Goal: Information Seeking & Learning: Find specific fact

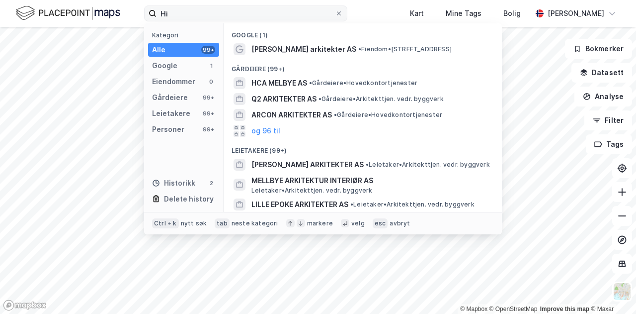
type input "H"
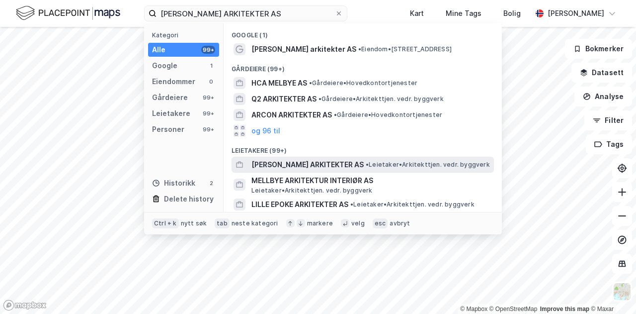
click at [313, 168] on span "[PERSON_NAME] ARKITEKTER AS" at bounding box center [308, 165] width 112 height 12
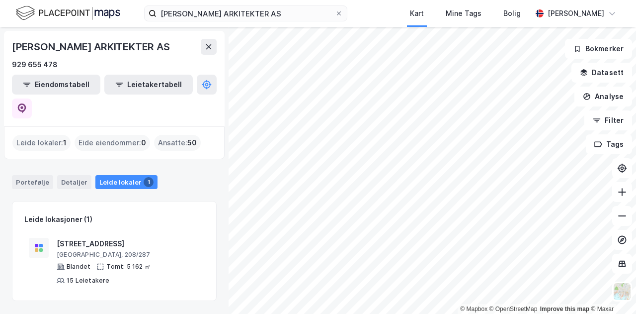
click at [28, 135] on div "Leide lokaler : 1" at bounding box center [41, 143] width 58 height 16
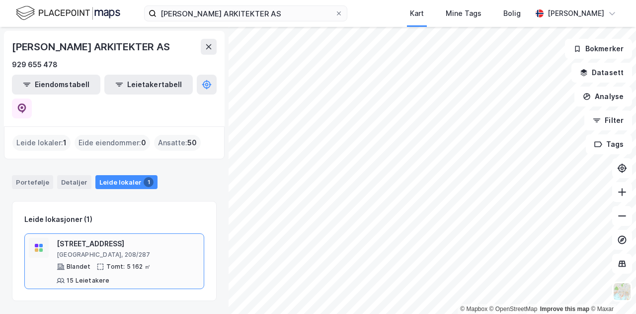
click at [91, 251] on div "[GEOGRAPHIC_DATA], 208/287" at bounding box center [128, 255] width 143 height 8
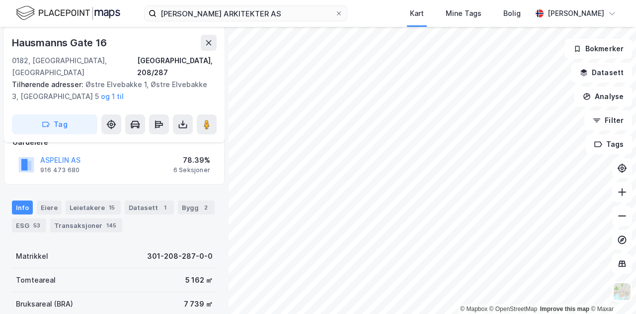
scroll to position [169, 0]
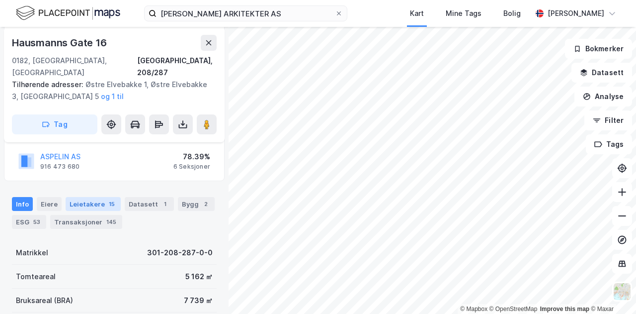
click at [85, 197] on div "Leietakere 15" at bounding box center [93, 204] width 55 height 14
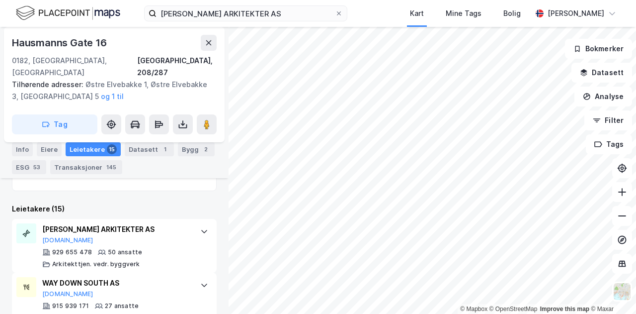
scroll to position [379, 0]
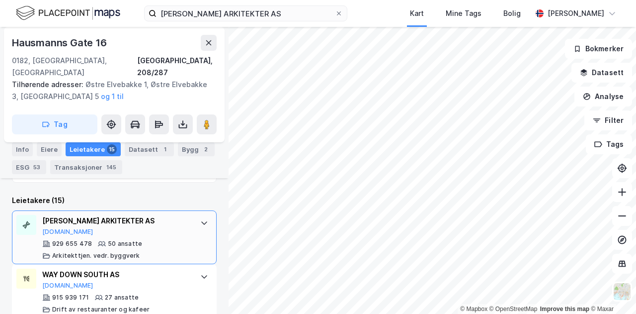
click at [153, 215] on div "[PERSON_NAME] ARKITEKTER AS" at bounding box center [116, 221] width 148 height 12
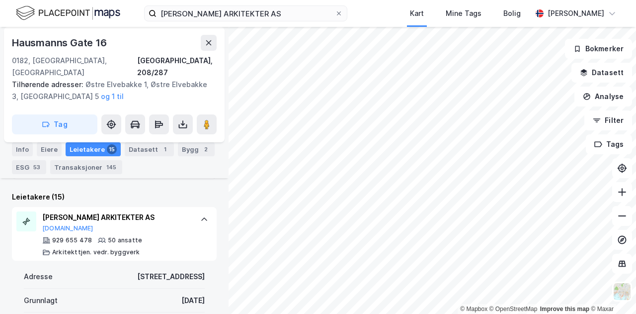
scroll to position [338, 0]
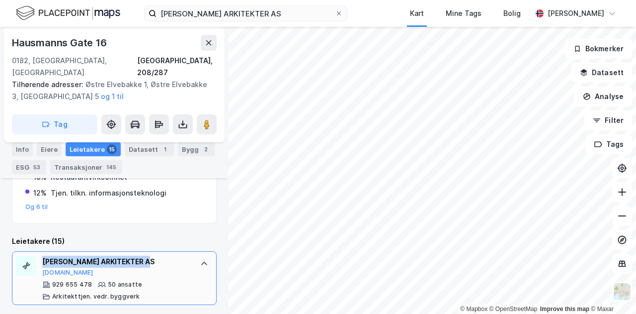
drag, startPoint x: 160, startPoint y: 248, endPoint x: 41, endPoint y: 251, distance: 118.8
click at [41, 251] on div "[PERSON_NAME] ARKITEKTER AS [DOMAIN_NAME] 929 655 478 50 ansatte Arkitekttjen. …" at bounding box center [114, 278] width 205 height 54
click at [172, 256] on div "[PERSON_NAME] ARKITEKTER AS" at bounding box center [116, 262] width 148 height 12
click at [170, 256] on div "[PERSON_NAME] ARKITEKTER AS" at bounding box center [116, 262] width 148 height 12
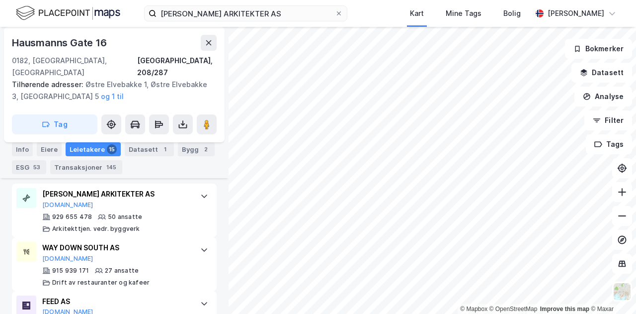
scroll to position [357, 0]
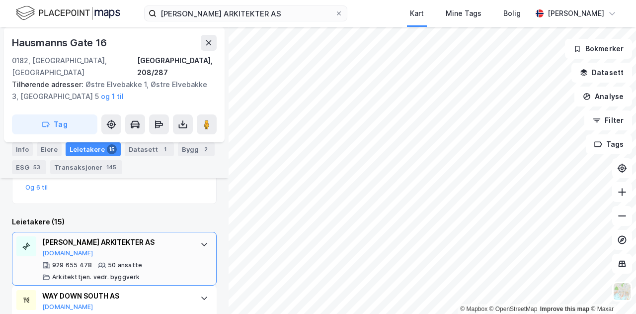
click at [196, 236] on div at bounding box center [204, 244] width 16 height 16
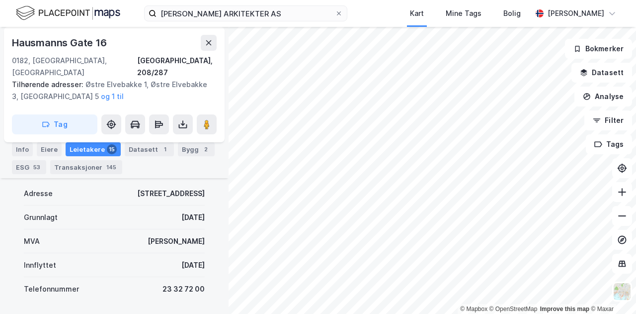
scroll to position [468, 0]
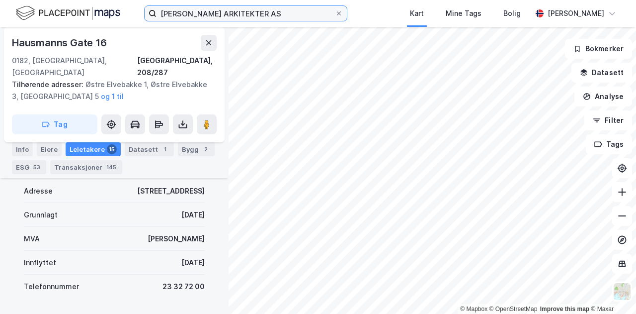
click at [269, 13] on input "[PERSON_NAME] ARKITEKTER AS" at bounding box center [246, 13] width 178 height 15
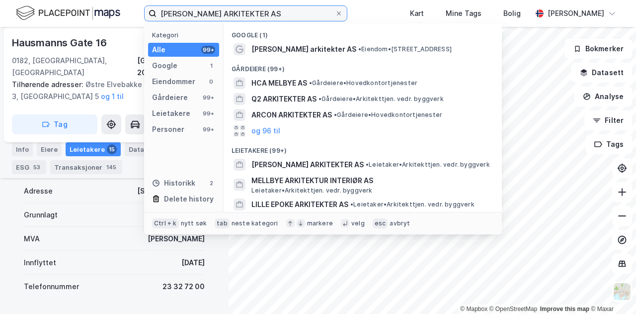
drag, startPoint x: 279, startPoint y: 11, endPoint x: 112, endPoint y: 14, distance: 166.6
click at [112, 14] on div "[PERSON_NAME] ARKITEKTER AS Kategori Alle 99+ Google 1 Eiendommer 0 Gårdeiere 9…" at bounding box center [318, 13] width 636 height 27
paste input "VOLUE TECHNOLOGY AS AVD [GEOGRAPHIC_DATA]"
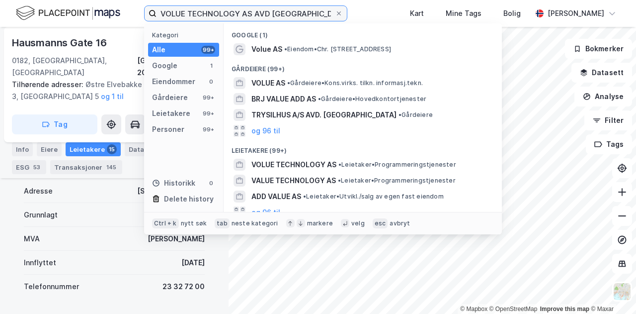
click at [299, 9] on input "VOLUE TECHNOLOGY AS AVD [GEOGRAPHIC_DATA]" at bounding box center [246, 13] width 178 height 15
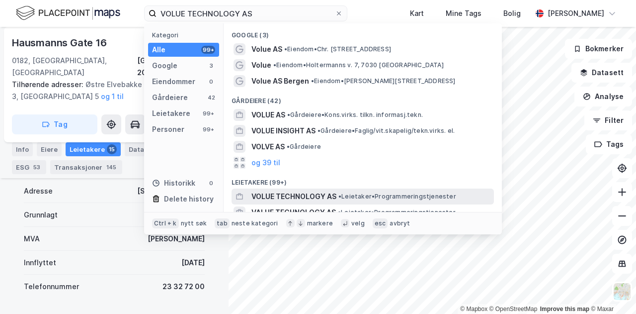
click at [316, 195] on span "VOLUE TECHNOLOGY AS" at bounding box center [294, 196] width 85 height 12
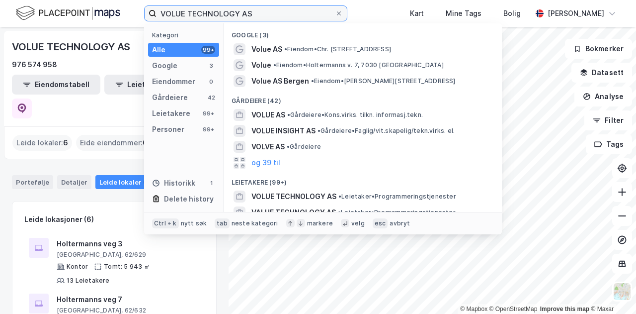
click at [260, 11] on input "VOLUE TECHNOLOGY AS" at bounding box center [246, 13] width 178 height 15
drag, startPoint x: 260, startPoint y: 10, endPoint x: 118, endPoint y: 18, distance: 142.4
click at [118, 18] on div "VOLUE TECHNOLOGY AS Kategori Alle 99+ Google 3 Eiendommer 0 Gårdeiere 42 Leieta…" at bounding box center [318, 13] width 636 height 27
paste input "[STREET_ADDRESS]"
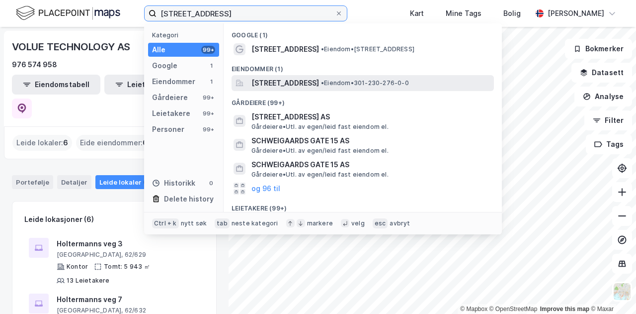
type input "[STREET_ADDRESS]"
click at [297, 84] on span "[STREET_ADDRESS]" at bounding box center [286, 83] width 68 height 12
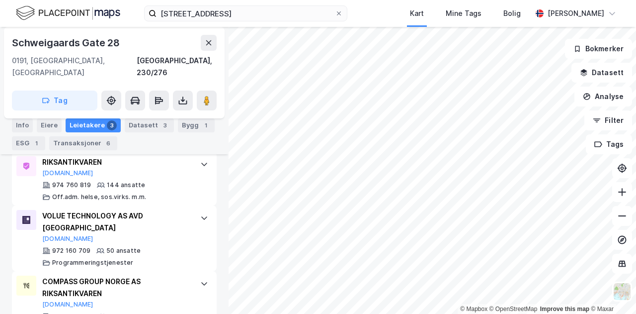
scroll to position [299, 0]
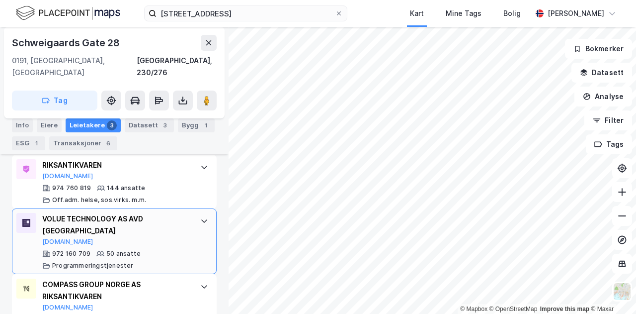
click at [170, 213] on div "VOLUE TECHNOLOGY AS AVD [GEOGRAPHIC_DATA]" at bounding box center [116, 225] width 148 height 24
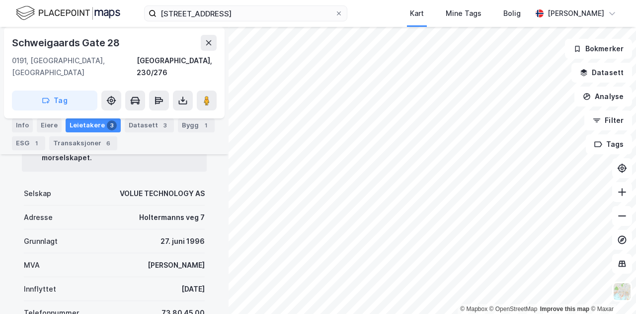
scroll to position [480, 0]
